Goal: Transaction & Acquisition: Purchase product/service

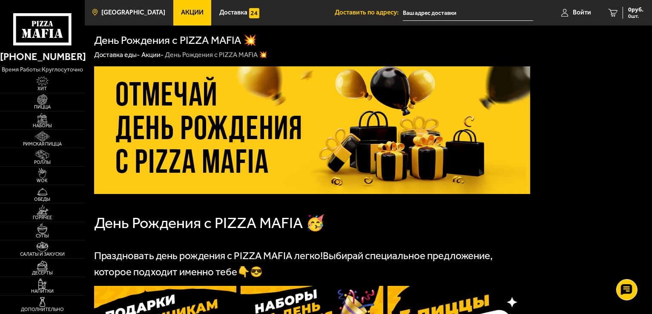
click at [138, 12] on span "[GEOGRAPHIC_DATA]" at bounding box center [133, 12] width 64 height 6
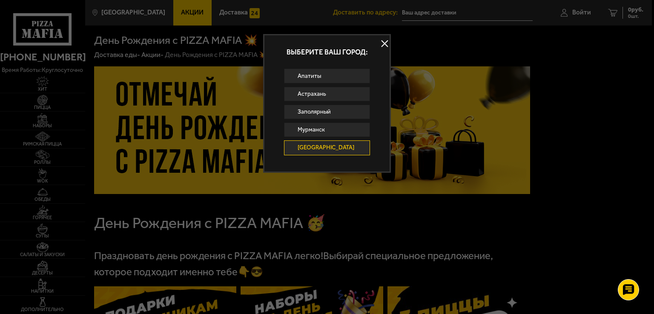
click at [309, 144] on link "[GEOGRAPHIC_DATA]" at bounding box center [327, 148] width 86 height 14
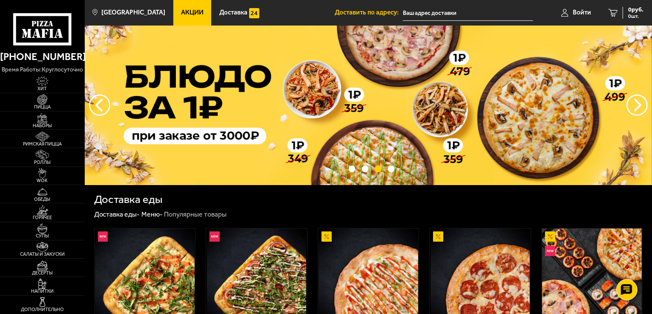
click at [190, 16] on link "Акции" at bounding box center [192, 13] width 38 height 26
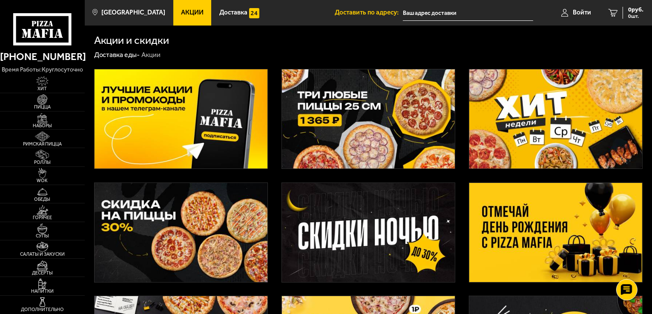
click at [395, 138] on img at bounding box center [368, 118] width 173 height 99
